Goal: Task Accomplishment & Management: Complete application form

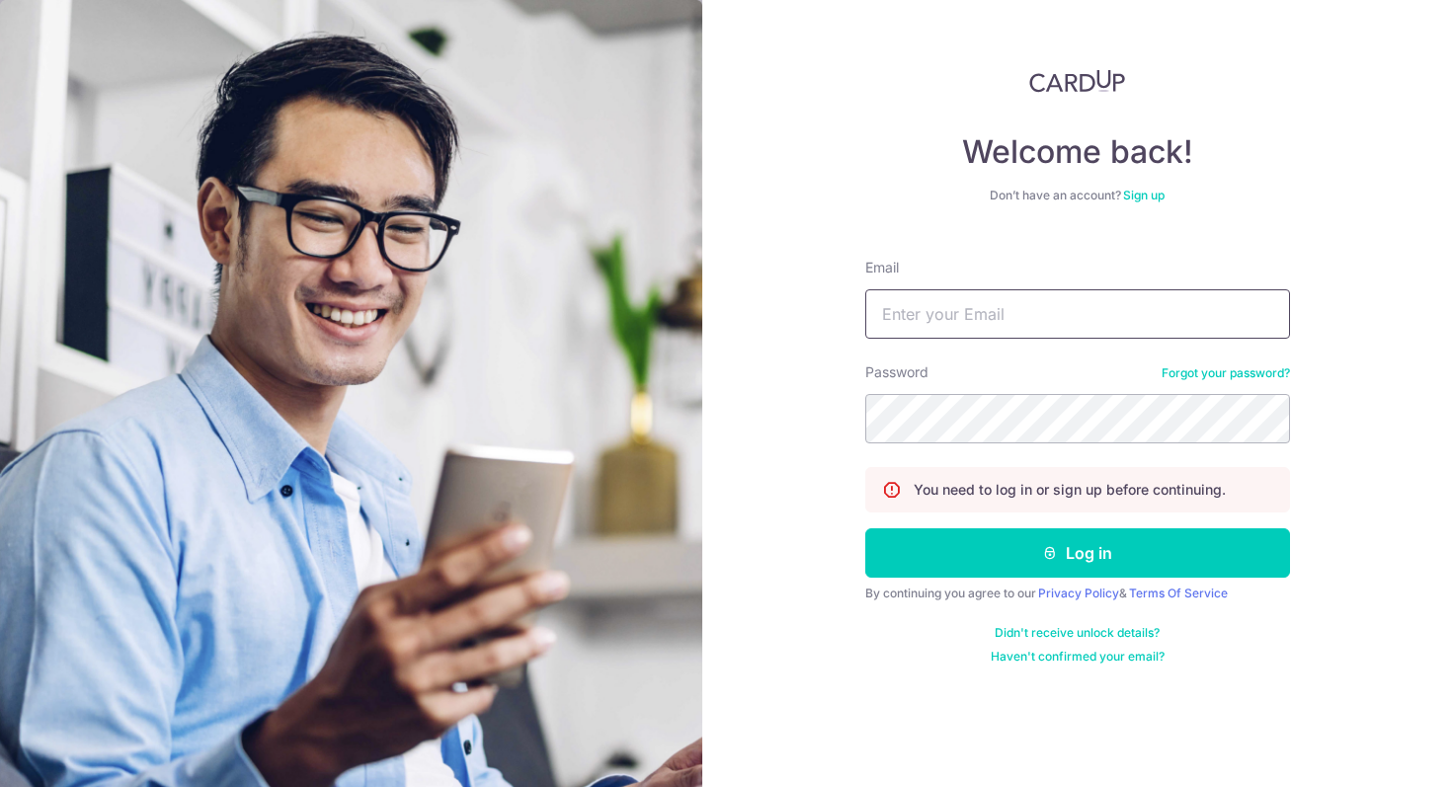
scroll to position [380, 0]
click at [973, 321] on input "Email" at bounding box center [1077, 313] width 425 height 49
type input "deepti.malik09@gmail.com"
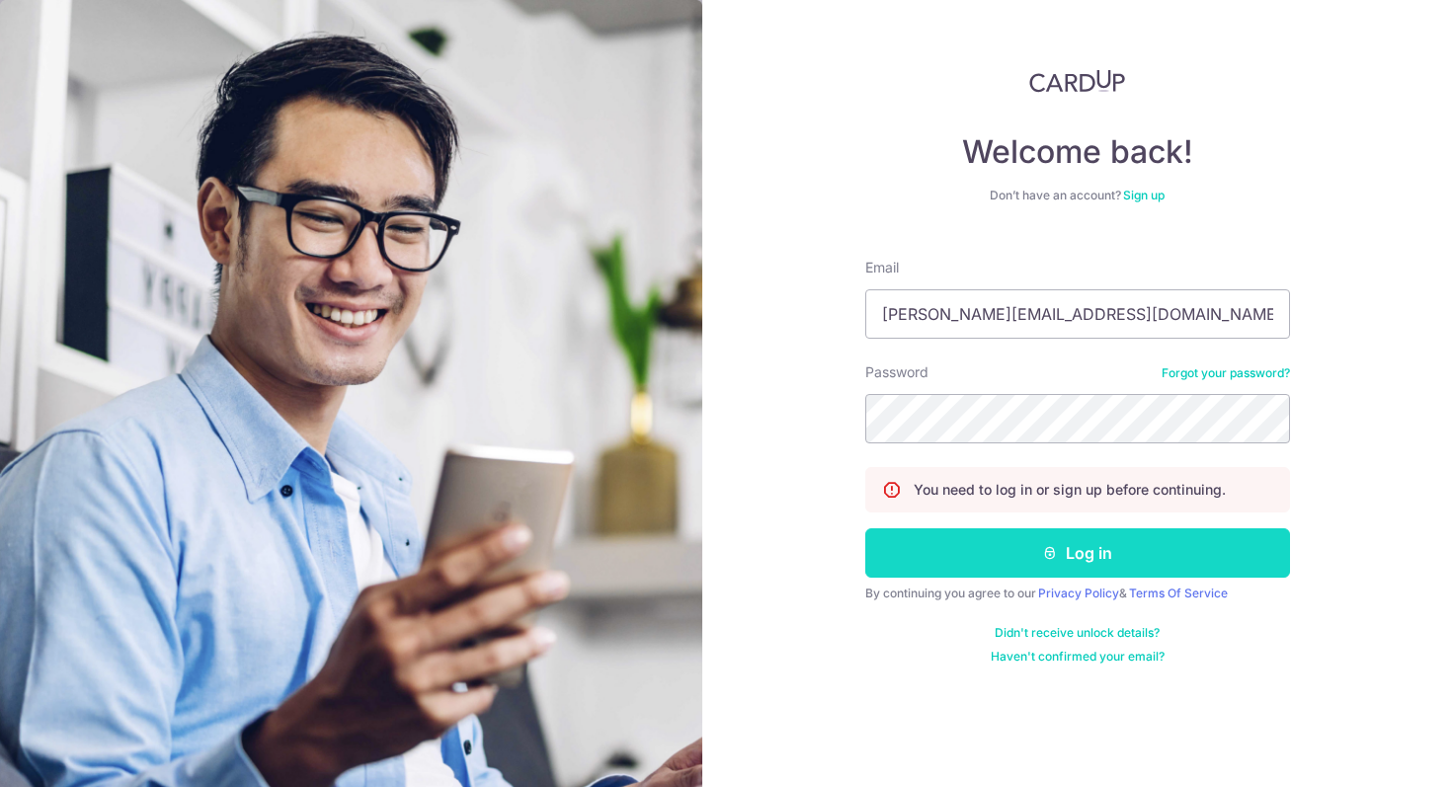
click at [1065, 543] on button "Log in" at bounding box center [1077, 552] width 425 height 49
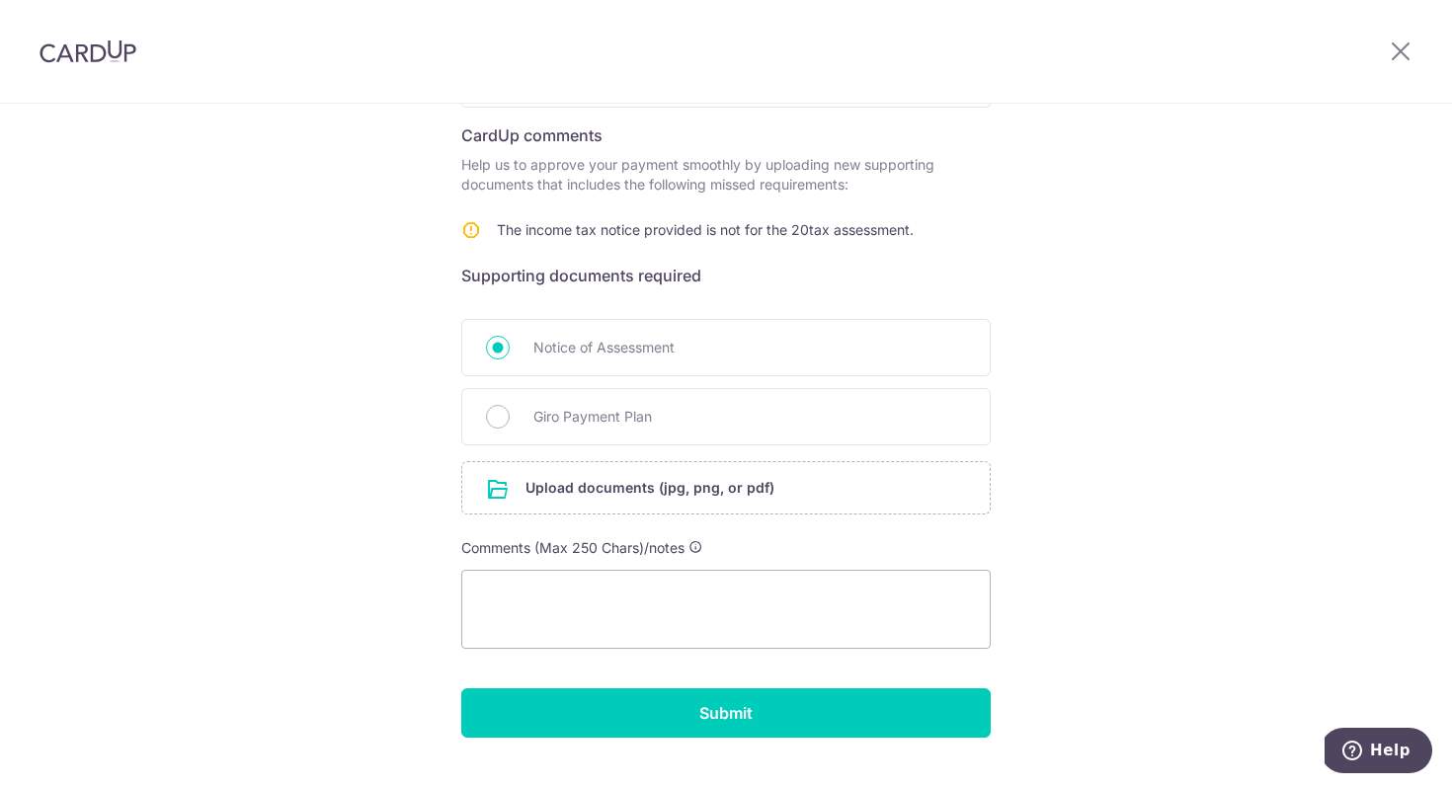
scroll to position [326, 0]
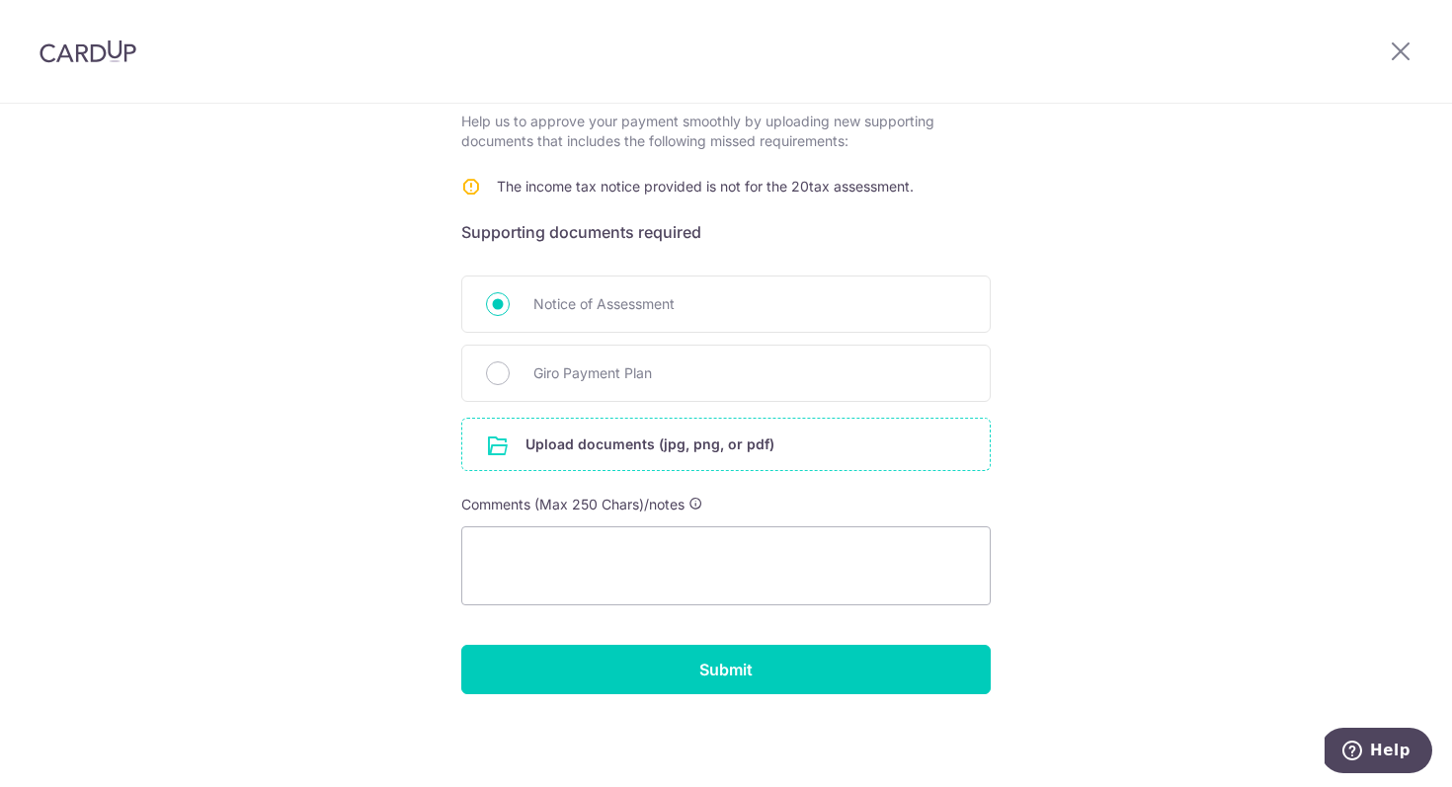
click at [653, 444] on input "file" at bounding box center [725, 444] width 527 height 51
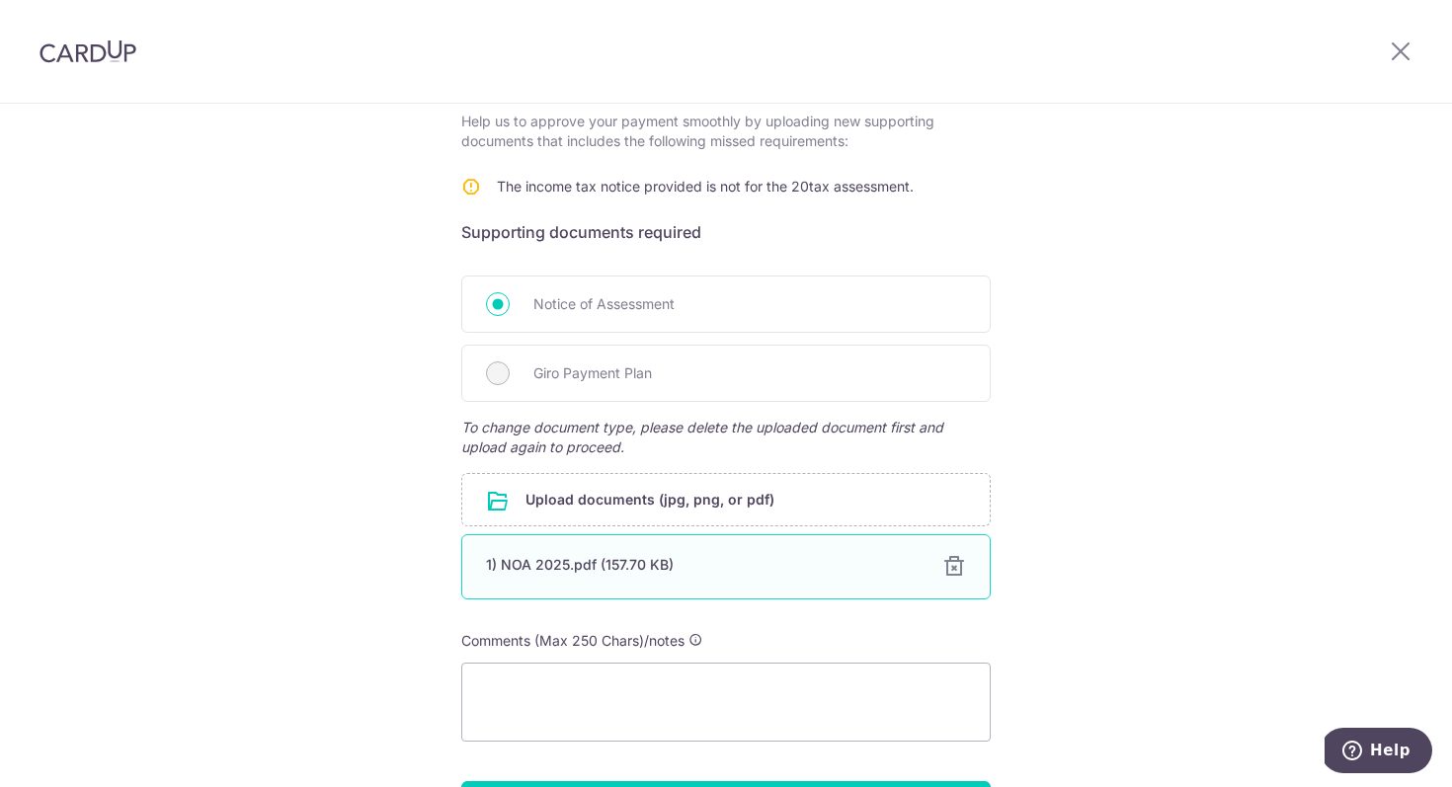
click at [515, 564] on div "1) NOA 2025.pdf (157.70 KB)" at bounding box center [702, 565] width 433 height 20
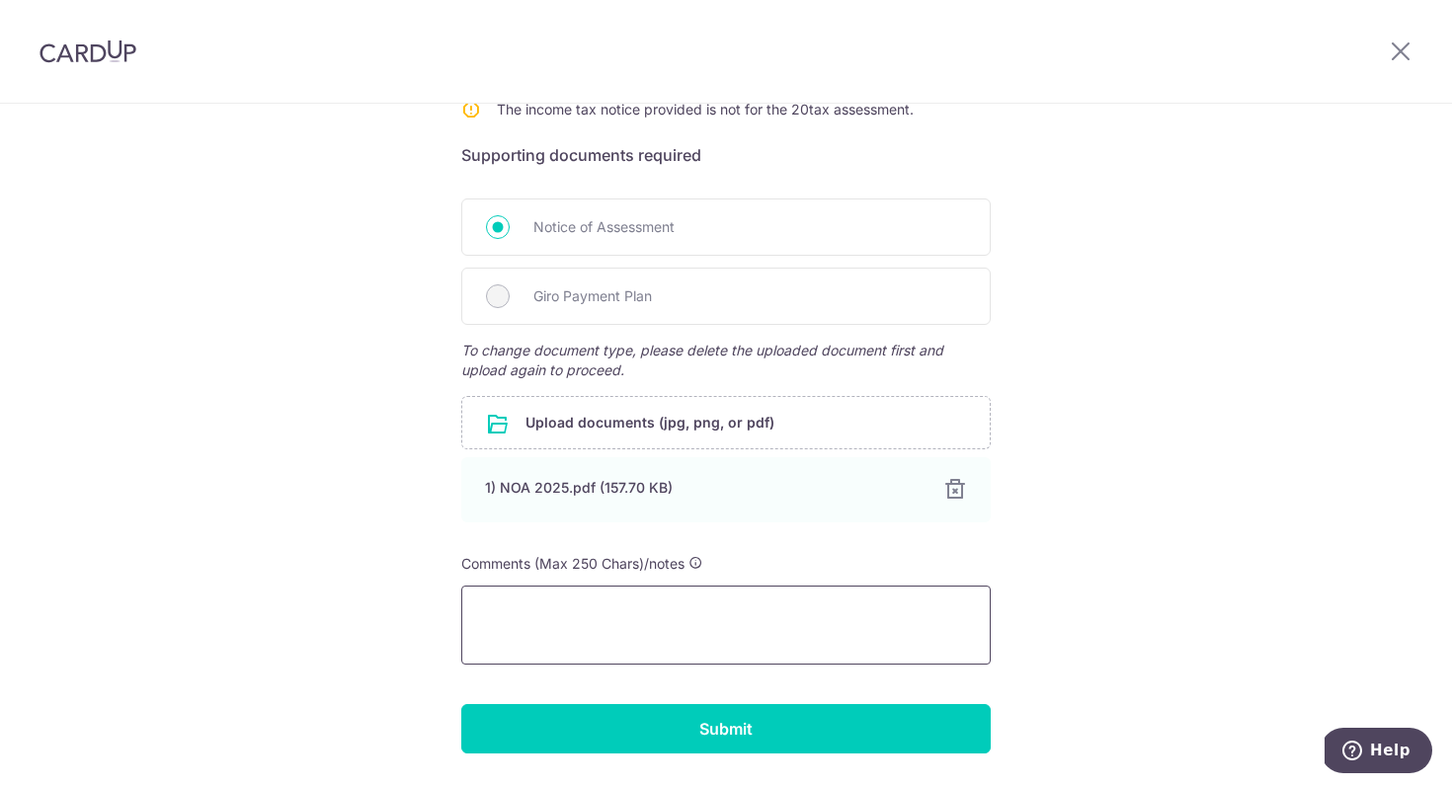
scroll to position [462, 0]
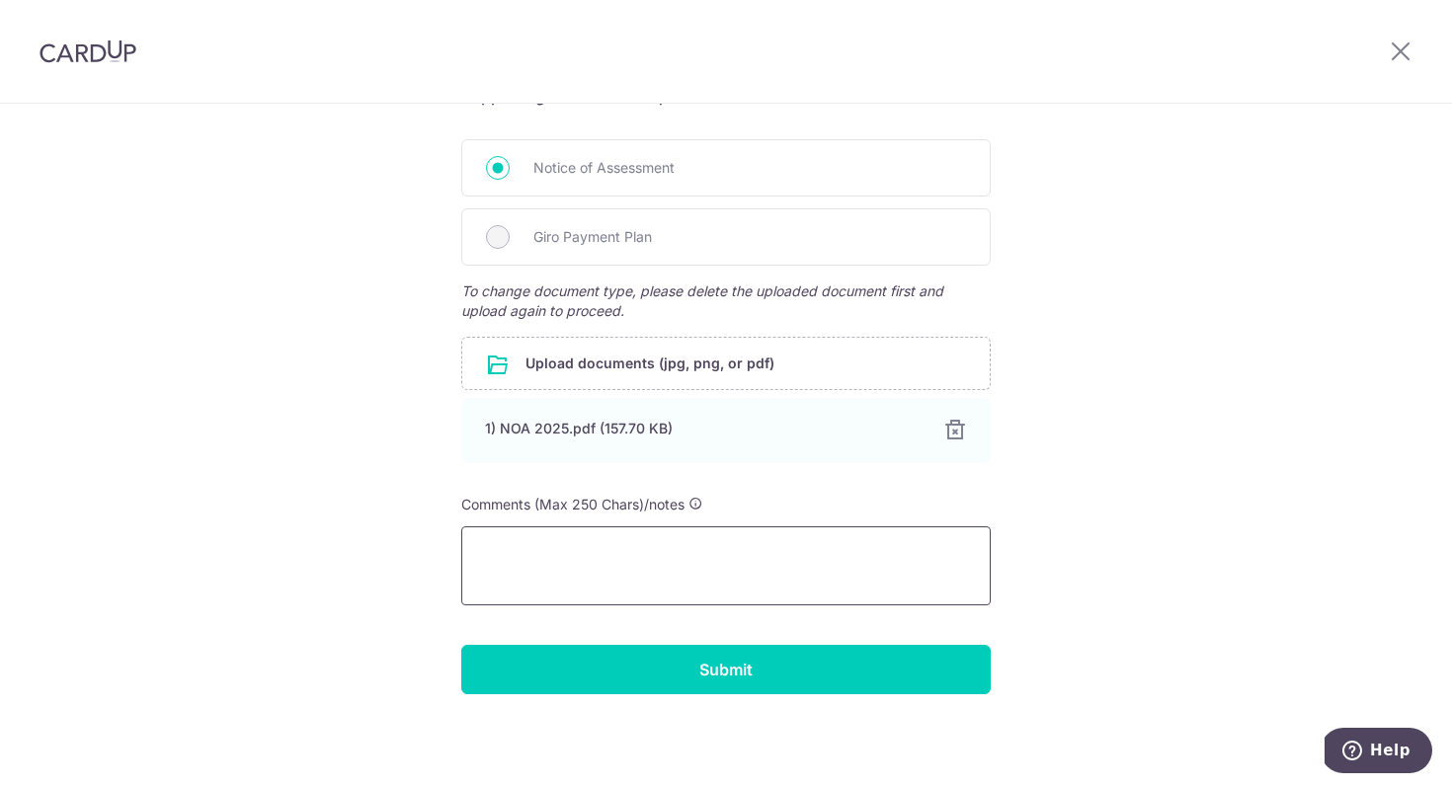
click at [593, 556] on textarea at bounding box center [725, 565] width 529 height 79
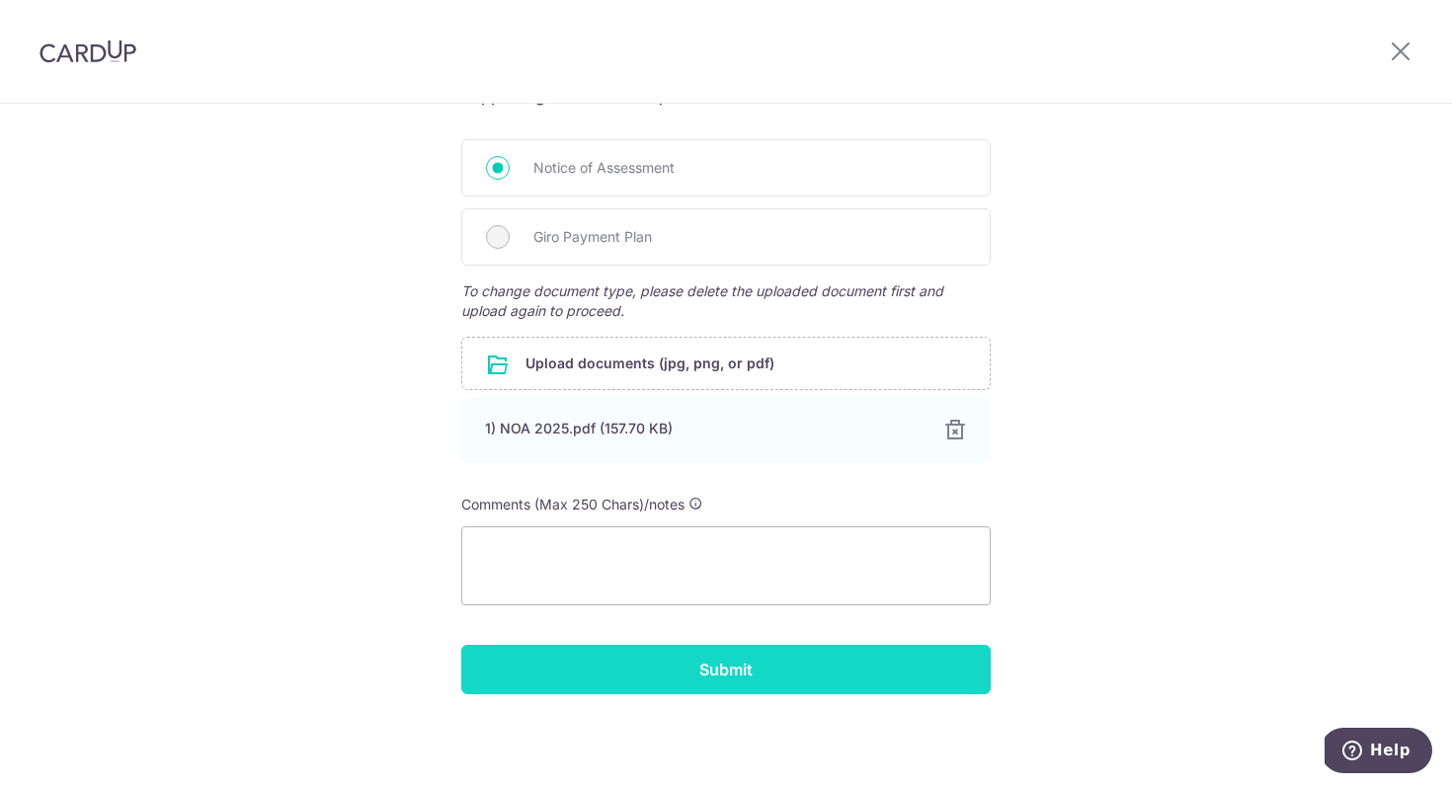
click at [678, 661] on input "Submit" at bounding box center [725, 669] width 529 height 49
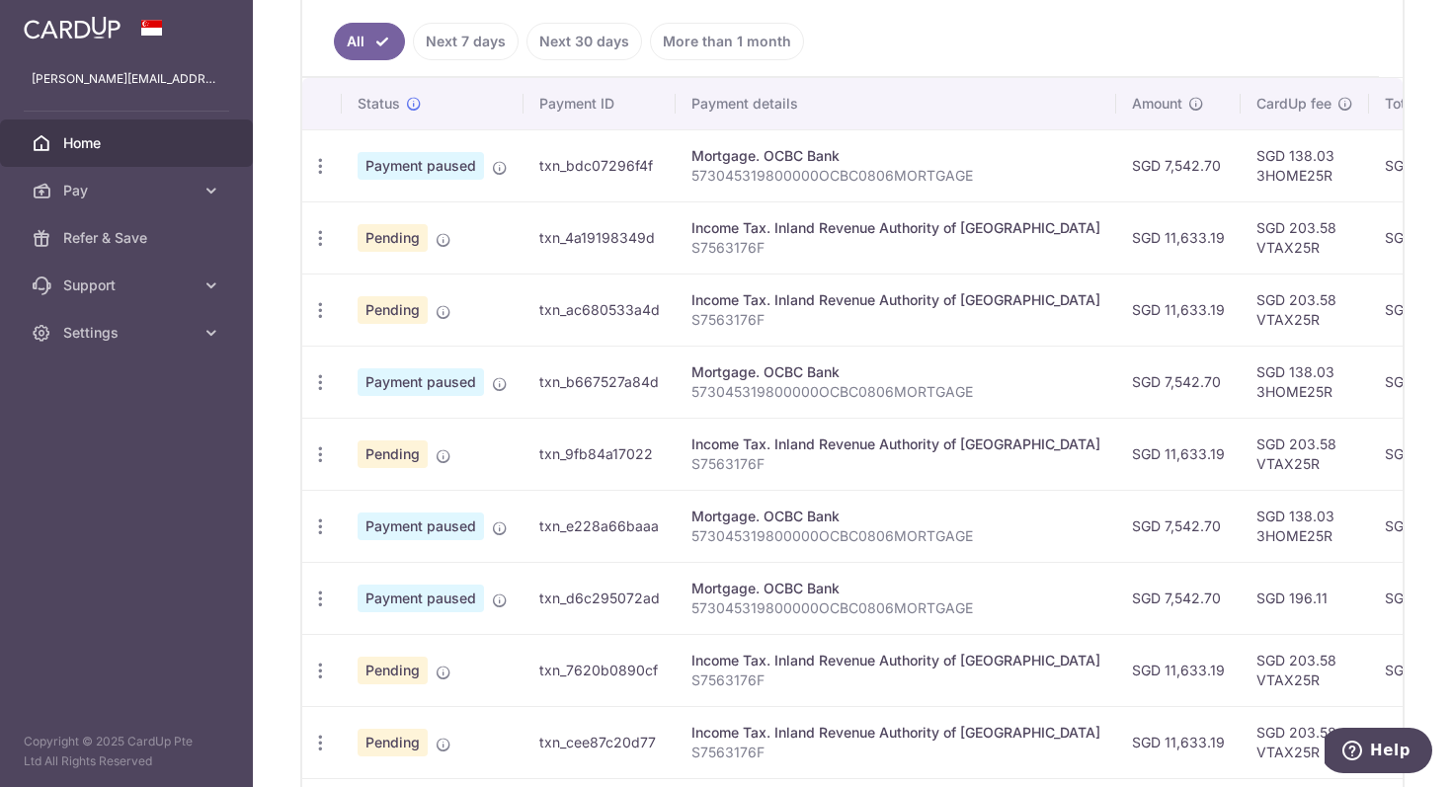
scroll to position [599, 0]
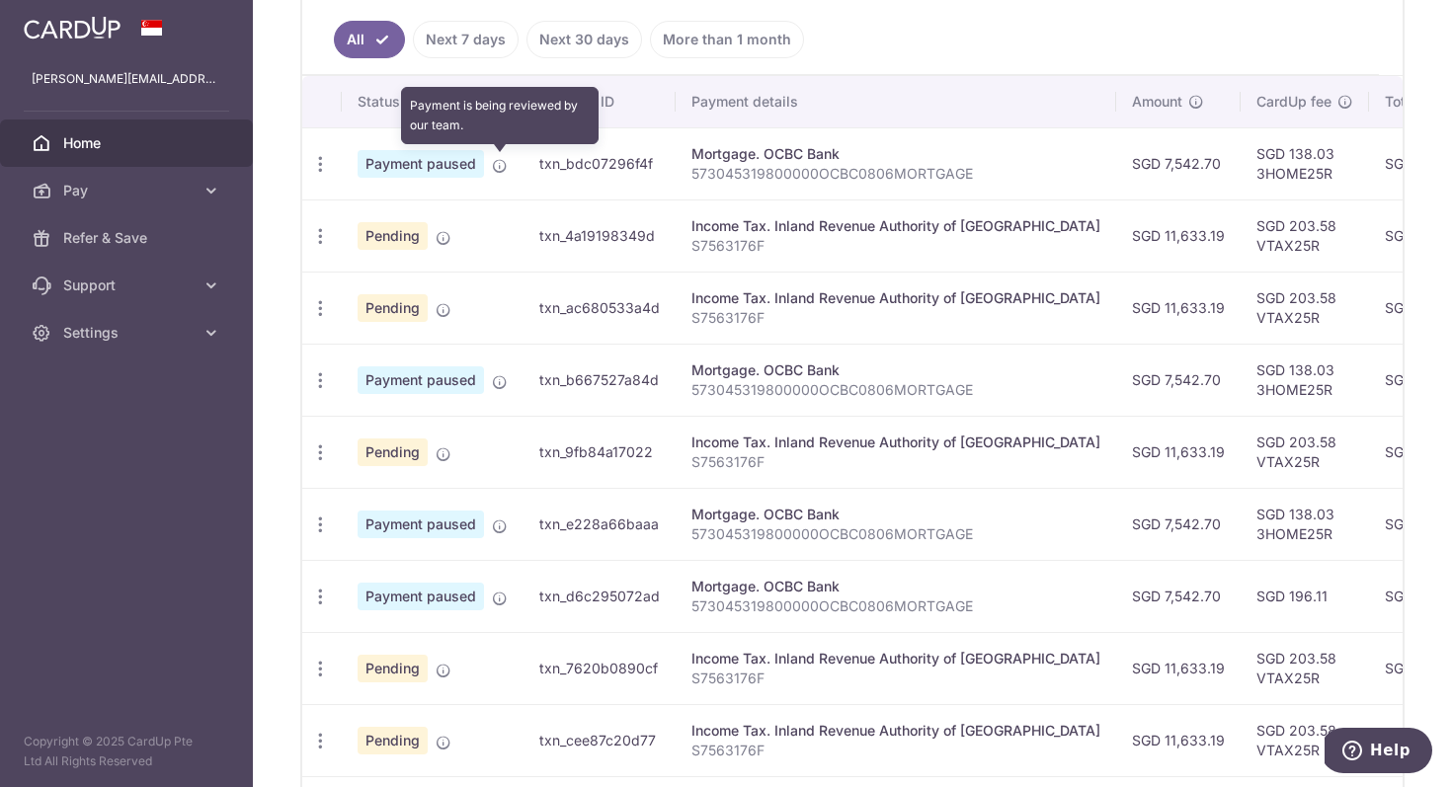
click at [501, 163] on icon at bounding box center [500, 166] width 16 height 16
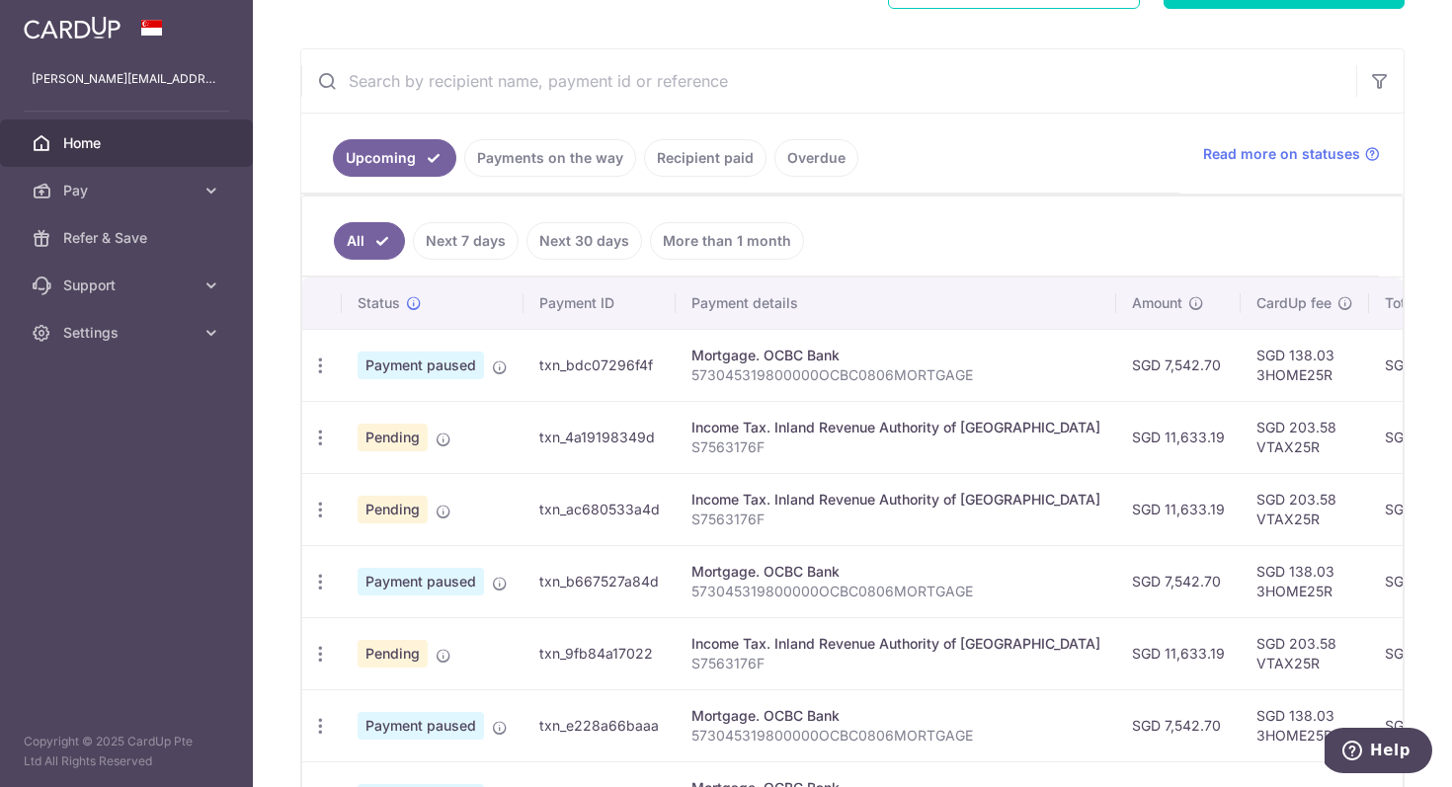
scroll to position [0, 0]
